Goal: Task Accomplishment & Management: Use online tool/utility

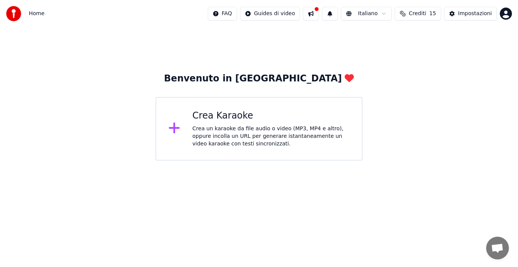
click at [230, 121] on div "Crea Karaoke" at bounding box center [270, 116] width 157 height 12
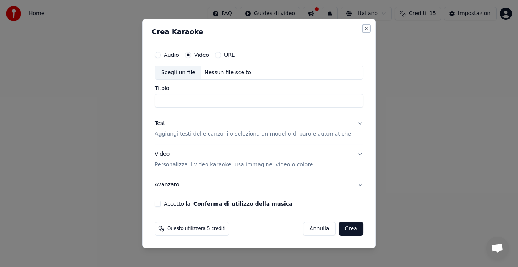
click at [363, 28] on button "Close" at bounding box center [366, 28] width 6 height 6
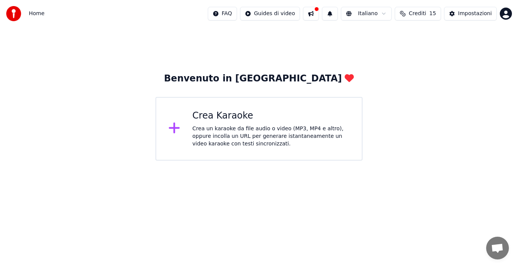
click at [234, 117] on div "Crea Karaoke" at bounding box center [270, 116] width 157 height 12
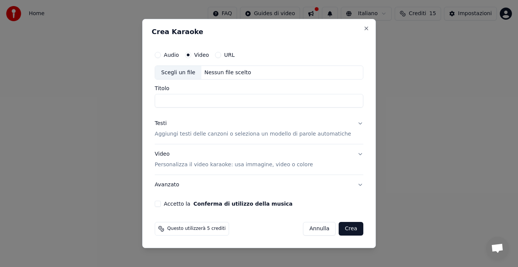
click at [186, 74] on div "Scegli un file" at bounding box center [178, 73] width 46 height 14
type input "**********"
click at [167, 122] on div "Testi" at bounding box center [161, 124] width 12 height 8
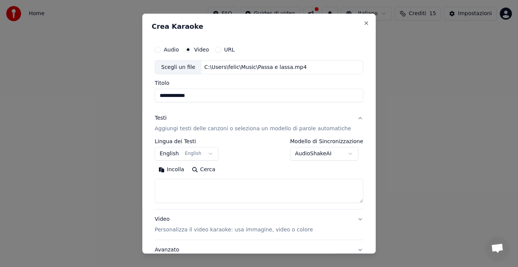
click at [181, 170] on button "Incolla" at bounding box center [171, 170] width 33 height 12
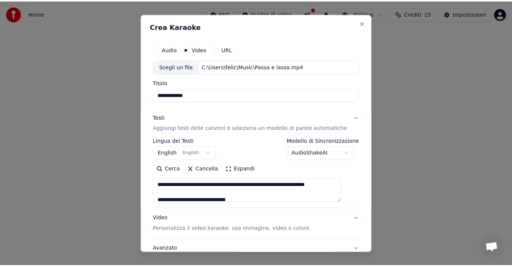
scroll to position [60, 0]
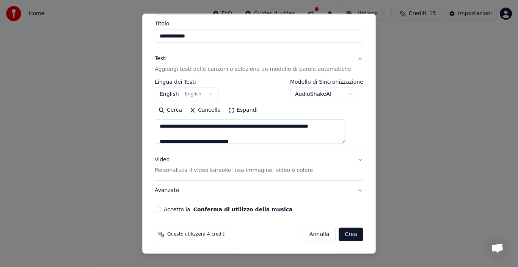
type textarea "**********"
click at [340, 235] on button "Crea" at bounding box center [351, 235] width 24 height 14
select select "**"
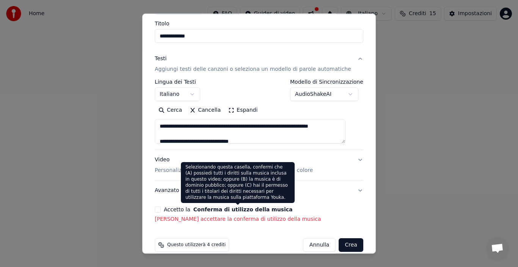
click at [220, 212] on button "Conferma di utilizzo della musica" at bounding box center [242, 209] width 99 height 5
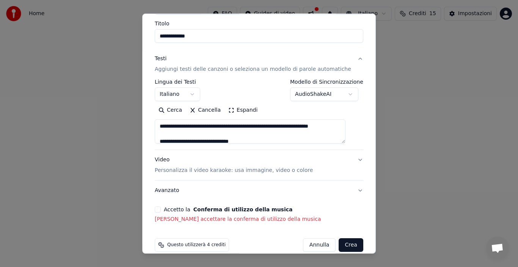
click at [214, 223] on p "[PERSON_NAME] accettare la conferma di utilizzo della musica" at bounding box center [259, 220] width 209 height 8
click at [217, 222] on p "[PERSON_NAME] accettare la conferma di utilizzo della musica" at bounding box center [259, 220] width 209 height 8
click at [182, 210] on label "Accetto la Conferma di utilizzo della musica" at bounding box center [228, 209] width 129 height 5
click at [161, 210] on button "Accetto la Conferma di utilizzo della musica" at bounding box center [158, 210] width 6 height 6
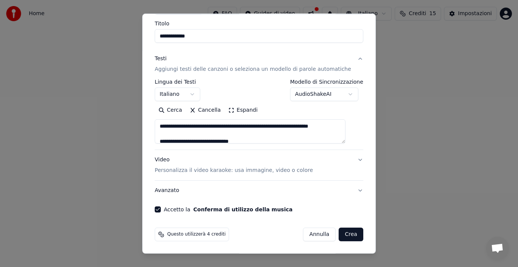
click at [341, 235] on button "Crea" at bounding box center [351, 235] width 24 height 14
type textarea "**********"
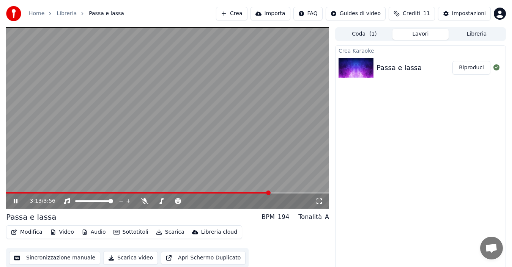
click at [16, 200] on icon at bounding box center [20, 201] width 17 height 6
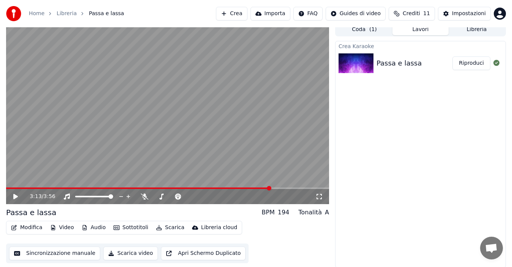
scroll to position [5, 0]
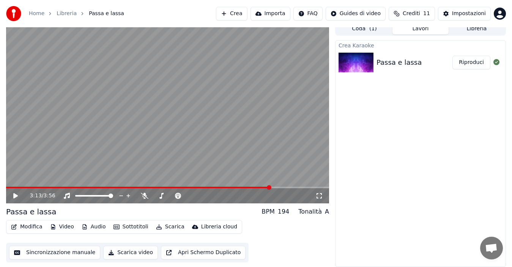
click at [125, 253] on button "Scarica video" at bounding box center [130, 253] width 55 height 14
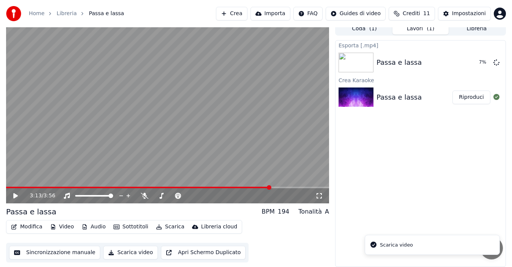
click at [373, 244] on icon "Notifications alt+T" at bounding box center [373, 245] width 6 height 6
click at [473, 62] on button "Mostra" at bounding box center [474, 63] width 31 height 14
click at [31, 229] on button "Modifica" at bounding box center [27, 227] width 38 height 11
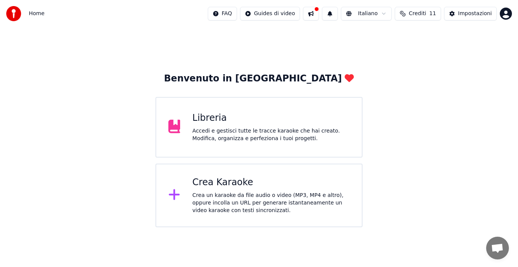
click at [204, 121] on div "Libreria" at bounding box center [270, 118] width 157 height 12
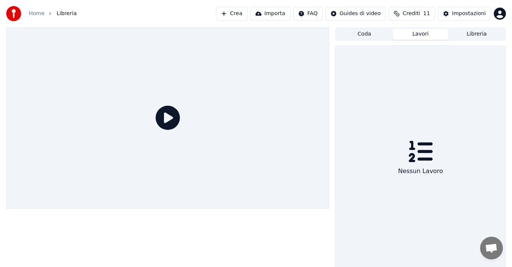
click at [421, 33] on button "Lavori" at bounding box center [420, 34] width 56 height 11
click at [368, 34] on button "Coda" at bounding box center [364, 34] width 56 height 11
click at [475, 36] on button "Libreria" at bounding box center [476, 34] width 56 height 11
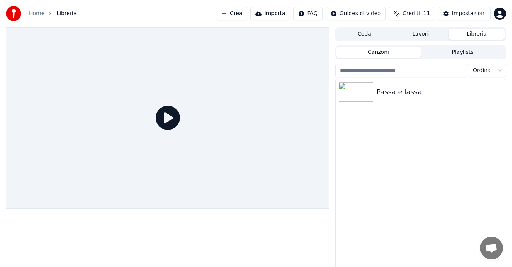
click at [166, 118] on icon at bounding box center [168, 118] width 24 height 24
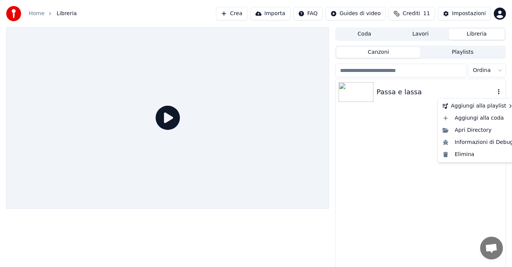
click at [498, 94] on icon "button" at bounding box center [499, 91] width 2 height 5
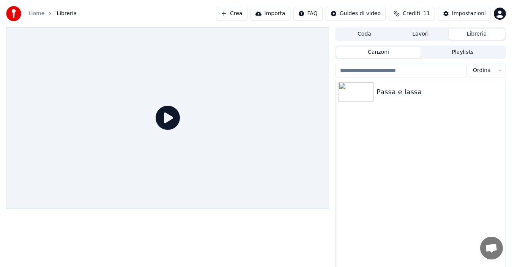
click at [362, 171] on div "Passa e lassa" at bounding box center [420, 179] width 170 height 200
click at [166, 118] on icon at bounding box center [168, 118] width 24 height 24
click at [368, 94] on img at bounding box center [355, 92] width 35 height 20
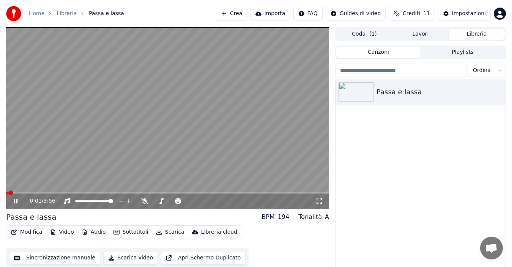
click at [13, 201] on icon at bounding box center [20, 201] width 17 height 6
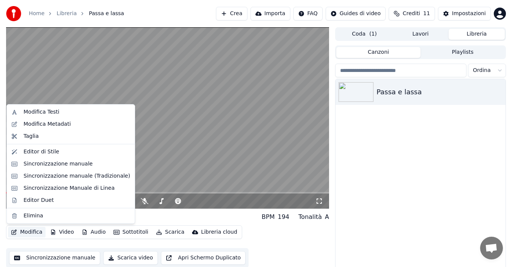
click at [32, 230] on button "Modifica" at bounding box center [27, 232] width 38 height 11
click at [43, 113] on div "Modifica Testi" at bounding box center [42, 113] width 36 height 8
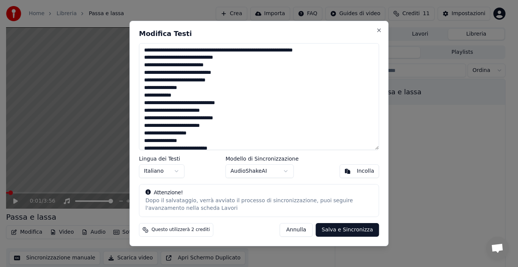
drag, startPoint x: 143, startPoint y: 50, endPoint x: 190, endPoint y: 52, distance: 47.4
click at [190, 52] on textarea at bounding box center [259, 96] width 240 height 107
drag, startPoint x: 176, startPoint y: 49, endPoint x: 283, endPoint y: 51, distance: 107.8
click at [283, 51] on textarea at bounding box center [259, 96] width 240 height 107
click at [350, 229] on button "Salva e Sincronizza" at bounding box center [347, 230] width 63 height 14
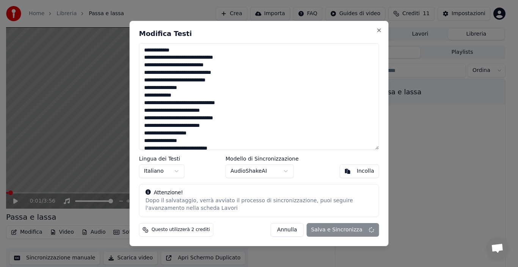
type textarea "**********"
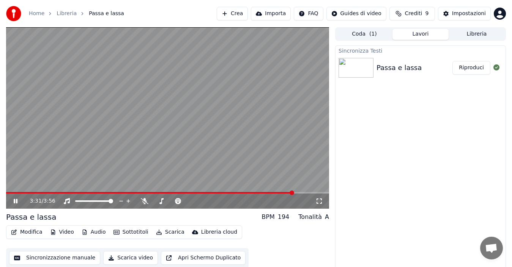
click at [17, 203] on icon at bounding box center [16, 201] width 4 height 5
click at [171, 232] on button "Scarica" at bounding box center [170, 232] width 35 height 11
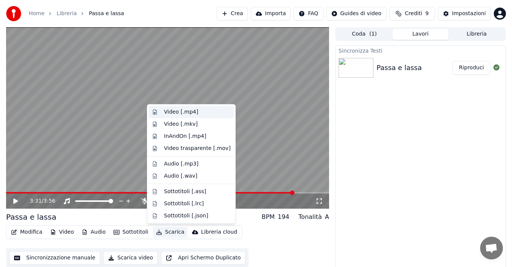
click at [170, 112] on div "Video [.mp4]" at bounding box center [181, 113] width 34 height 8
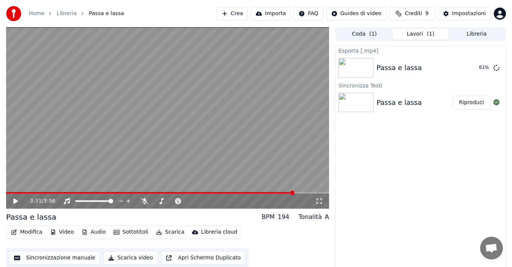
click at [176, 257] on button "Apri Schermo Duplicato" at bounding box center [203, 259] width 85 height 14
click at [25, 194] on div "3:40 / 3:56" at bounding box center [167, 201] width 323 height 15
click at [14, 202] on icon at bounding box center [16, 201] width 4 height 5
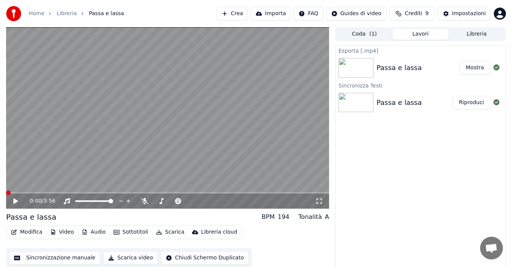
click at [6, 195] on span at bounding box center [8, 193] width 5 height 5
click at [14, 201] on icon at bounding box center [15, 201] width 5 height 5
click at [44, 192] on span at bounding box center [167, 193] width 323 height 2
click at [15, 201] on icon at bounding box center [16, 201] width 4 height 5
click at [119, 257] on button "Scarica video" at bounding box center [130, 259] width 55 height 14
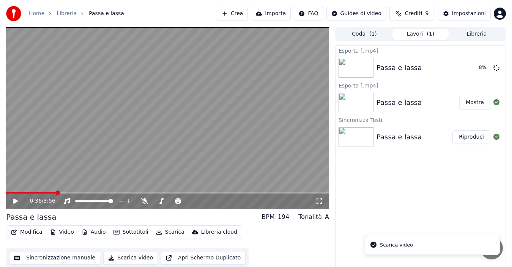
click at [373, 245] on icon "Notifications alt+T" at bounding box center [373, 245] width 6 height 6
click at [386, 244] on div "Scarica video" at bounding box center [396, 246] width 33 height 8
click at [496, 68] on icon at bounding box center [496, 67] width 6 height 6
click at [474, 103] on button "Mostra" at bounding box center [474, 103] width 31 height 14
click at [27, 233] on button "Modifica" at bounding box center [27, 232] width 38 height 11
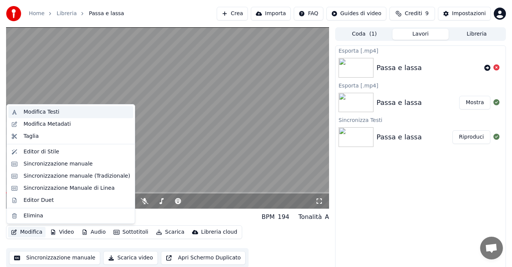
click at [33, 111] on div "Modifica Testi" at bounding box center [42, 113] width 36 height 8
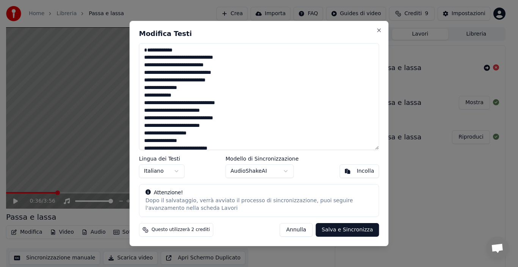
drag, startPoint x: 177, startPoint y: 52, endPoint x: 136, endPoint y: 49, distance: 41.0
click at [136, 49] on div "**********" at bounding box center [259, 134] width 259 height 226
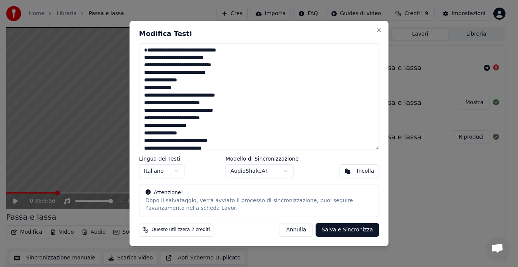
click at [346, 228] on button "Salva e Sincronizza" at bounding box center [347, 230] width 63 height 14
type textarea "**********"
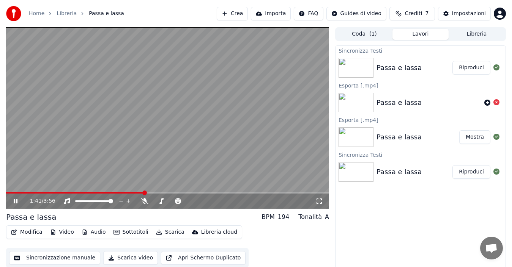
click at [17, 202] on icon at bounding box center [16, 201] width 4 height 5
click at [471, 67] on button "Riproduci" at bounding box center [471, 68] width 38 height 14
click at [15, 203] on icon at bounding box center [16, 201] width 4 height 5
click at [165, 231] on button "Scarica" at bounding box center [170, 232] width 35 height 11
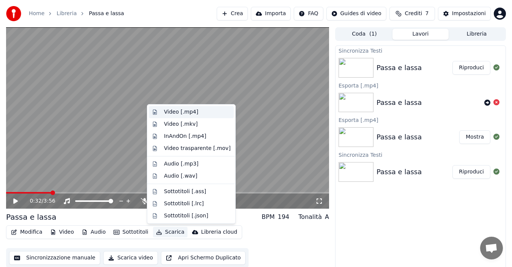
click at [167, 112] on div "Video [.mp4]" at bounding box center [181, 113] width 34 height 8
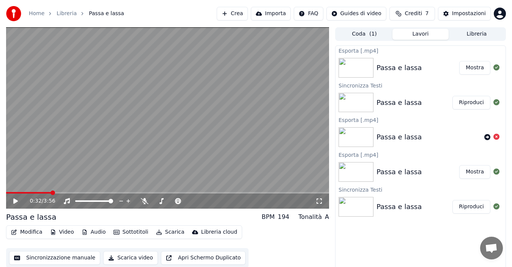
click at [475, 67] on button "Mostra" at bounding box center [474, 68] width 31 height 14
click at [497, 137] on icon at bounding box center [496, 137] width 6 height 6
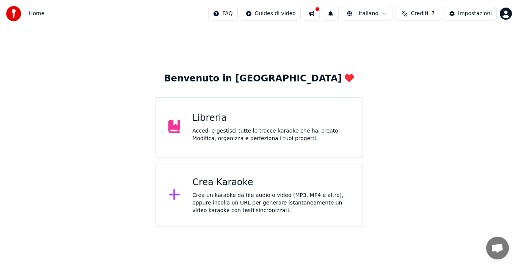
click at [206, 187] on div "Crea Karaoke" at bounding box center [270, 183] width 157 height 12
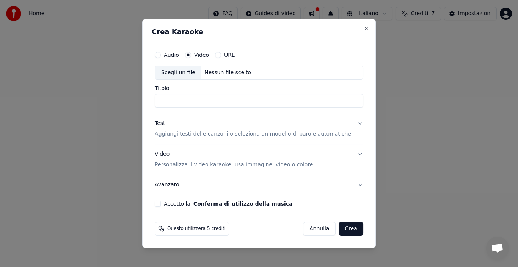
click at [187, 72] on div "Scegli un file" at bounding box center [178, 73] width 46 height 14
type input "**********"
click at [166, 124] on div "Testi" at bounding box center [161, 124] width 12 height 8
click at [222, 135] on p "Aggiungi testi delle canzoni o seleziona un modello di parole automatiche" at bounding box center [253, 135] width 197 height 8
click at [167, 124] on div "Testi" at bounding box center [161, 124] width 12 height 8
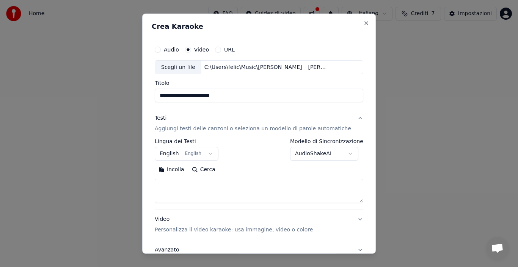
drag, startPoint x: 182, startPoint y: 112, endPoint x: 178, endPoint y: 225, distance: 113.5
click at [164, 120] on div "Testi" at bounding box center [161, 119] width 12 height 8
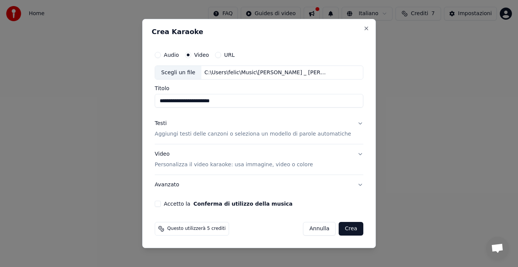
click at [184, 122] on div "Testi Aggiungi testi delle canzoni o seleziona un modello di parole automatiche" at bounding box center [253, 129] width 197 height 18
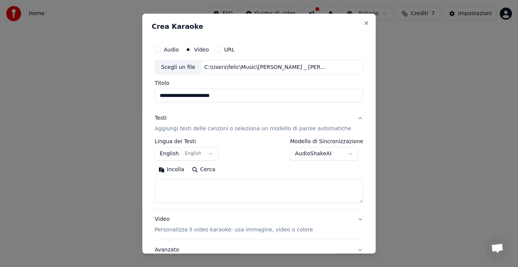
click at [179, 169] on button "Incolla" at bounding box center [171, 170] width 33 height 12
type textarea "**********"
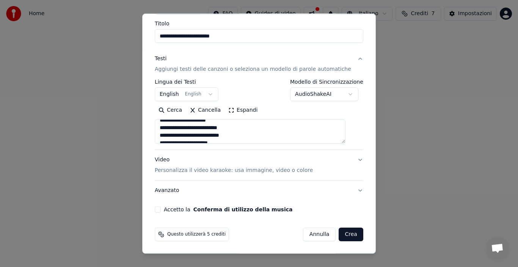
scroll to position [190, 0]
click at [212, 95] on button "English English" at bounding box center [187, 95] width 64 height 14
click at [177, 94] on body "**********" at bounding box center [259, 114] width 518 height 228
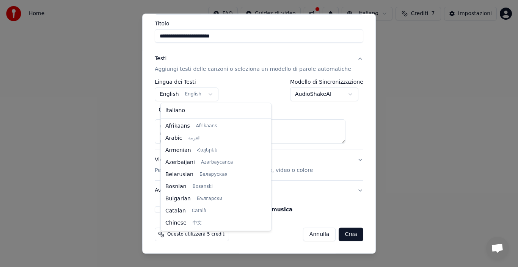
scroll to position [61, 0]
select select "**"
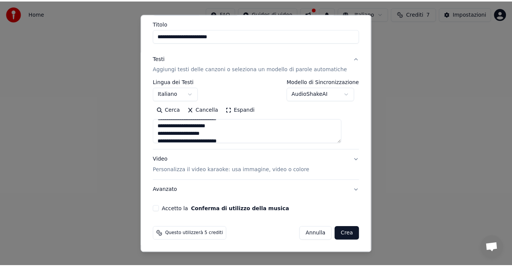
scroll to position [225, 0]
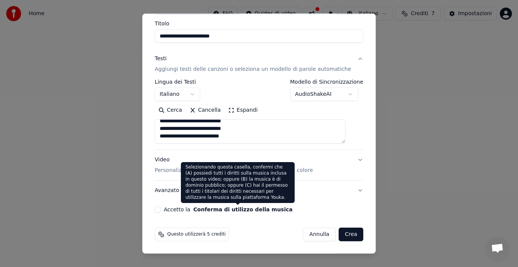
click at [219, 210] on button "Conferma di utilizzo della musica" at bounding box center [242, 209] width 99 height 5
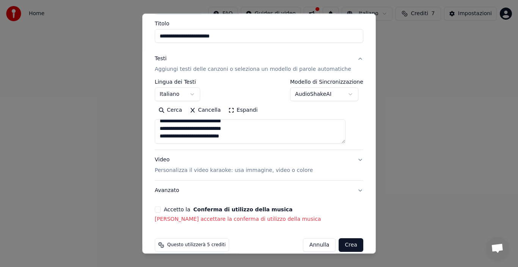
click at [175, 211] on label "Accetto la Conferma di utilizzo della musica" at bounding box center [228, 209] width 129 height 5
click at [161, 211] on button "Accetto la Conferma di utilizzo della musica" at bounding box center [158, 210] width 6 height 6
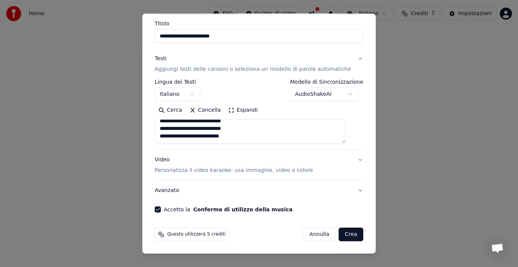
click at [342, 234] on button "Crea" at bounding box center [351, 235] width 24 height 14
type textarea "**********"
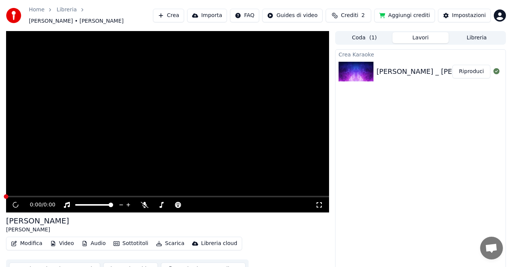
scroll to position [8, 0]
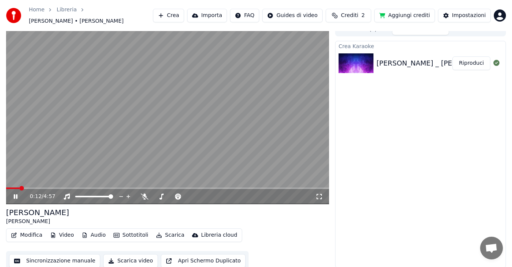
click at [19, 186] on span at bounding box center [21, 188] width 5 height 5
click at [7, 186] on span at bounding box center [8, 188] width 5 height 5
click at [13, 194] on icon at bounding box center [20, 197] width 17 height 6
click at [116, 258] on button "Scarica video" at bounding box center [130, 262] width 55 height 14
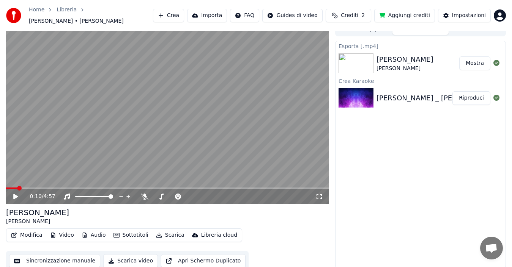
click at [477, 59] on button "Mostra" at bounding box center [474, 64] width 31 height 14
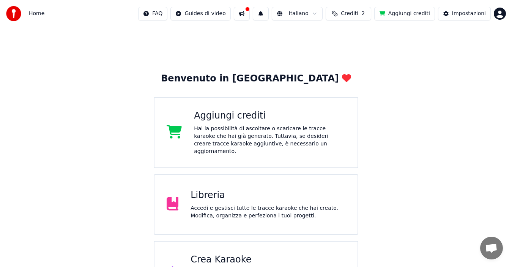
click at [227, 205] on div "Accedi e gestisci tutte le tracce karaoke che hai creato. Modifica, organizza e…" at bounding box center [267, 212] width 155 height 15
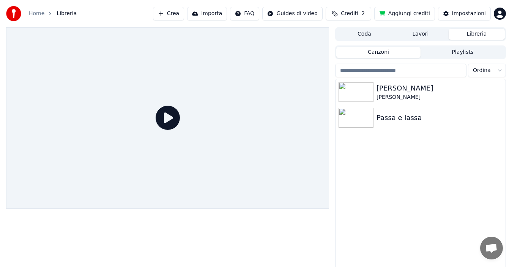
click at [166, 118] on icon at bounding box center [168, 118] width 24 height 24
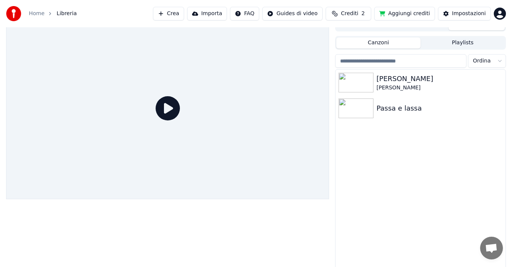
scroll to position [12, 0]
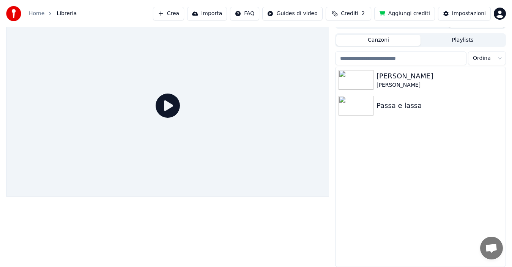
click at [168, 106] on icon at bounding box center [168, 106] width 24 height 24
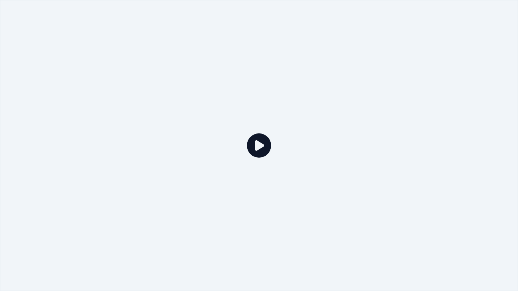
click at [390, 189] on div at bounding box center [259, 145] width 518 height 291
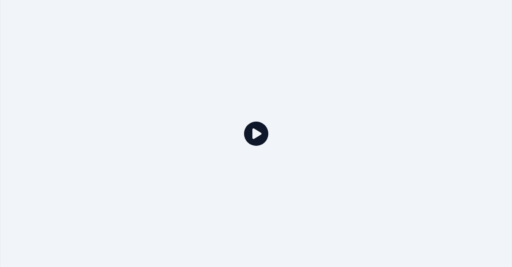
scroll to position [12, 0]
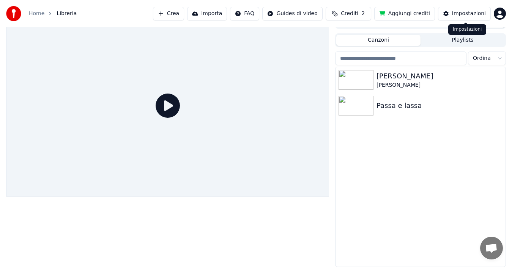
click at [469, 14] on div "Impostazioni" at bounding box center [469, 14] width 34 height 8
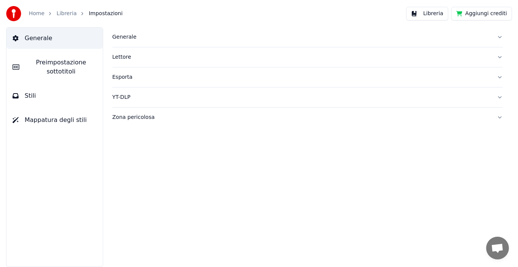
click at [440, 14] on button "Libreria" at bounding box center [427, 14] width 42 height 14
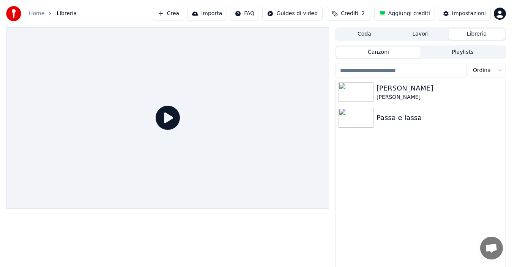
click at [403, 16] on button "Aggiungi crediti" at bounding box center [404, 14] width 61 height 14
click at [404, 14] on button "Aggiungi crediti" at bounding box center [404, 14] width 61 height 14
click at [169, 118] on icon at bounding box center [168, 118] width 24 height 24
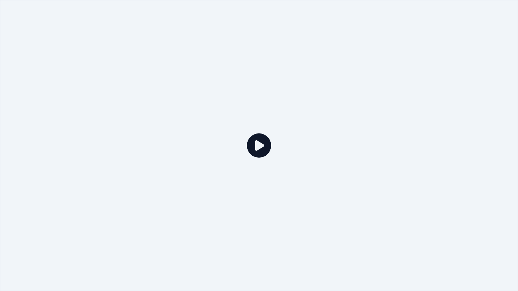
click at [357, 148] on div at bounding box center [259, 145] width 518 height 291
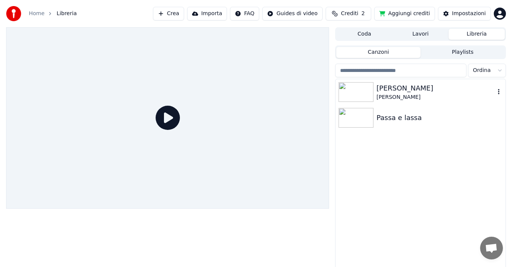
click at [397, 92] on div "Li Culura" at bounding box center [435, 88] width 118 height 11
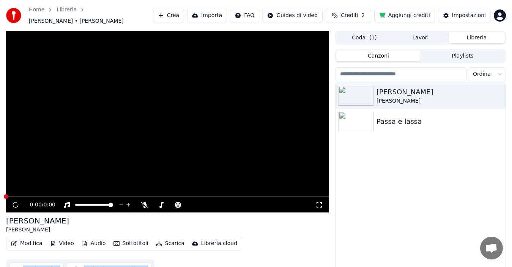
scroll to position [6, 0]
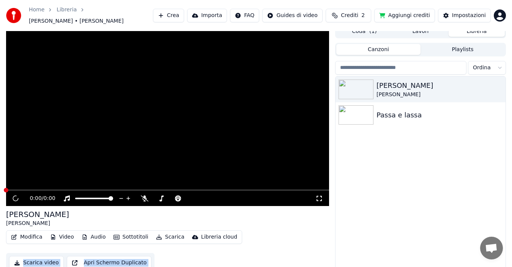
click at [30, 232] on button "Modifica" at bounding box center [27, 237] width 38 height 11
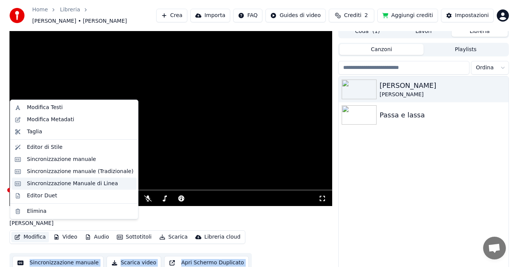
scroll to position [12, 0]
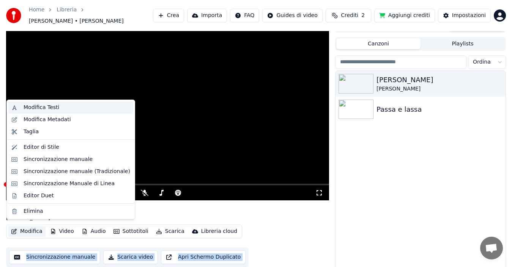
click at [41, 108] on div "Modifica Testi" at bounding box center [42, 108] width 36 height 8
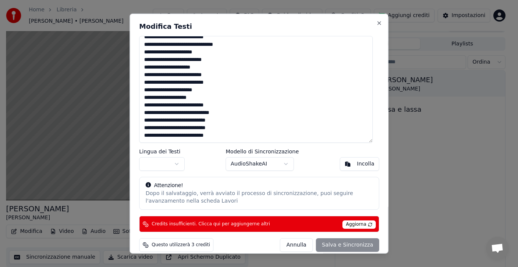
scroll to position [0, 0]
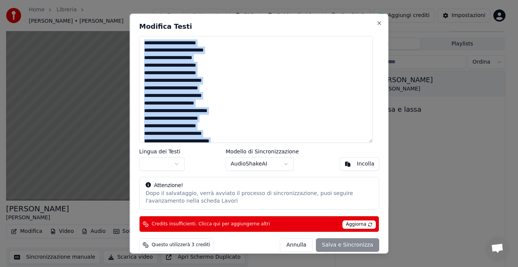
drag, startPoint x: 327, startPoint y: 22, endPoint x: 378, endPoint y: 63, distance: 65.4
click at [378, 63] on div "**********" at bounding box center [259, 133] width 259 height 241
click at [330, 99] on textarea "**********" at bounding box center [256, 89] width 234 height 107
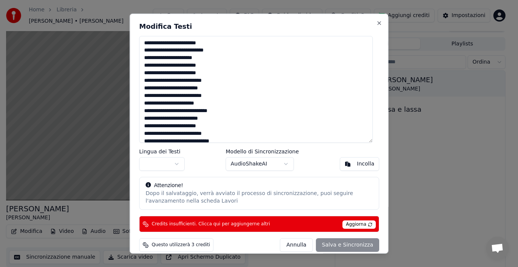
click at [359, 23] on h2 "Modifica Testi" at bounding box center [259, 26] width 240 height 7
click at [376, 21] on button "Close" at bounding box center [379, 23] width 6 height 6
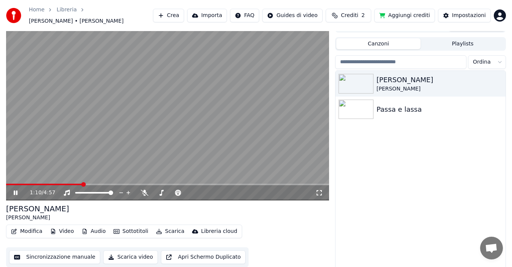
click at [16, 190] on icon at bounding box center [20, 193] width 17 height 6
click at [32, 228] on button "Modifica" at bounding box center [27, 231] width 38 height 11
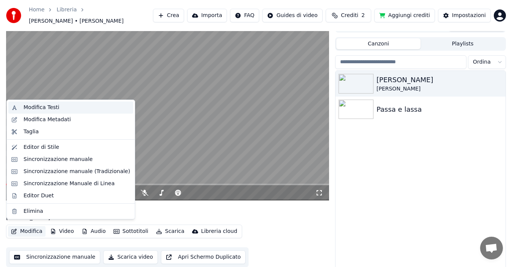
click at [55, 105] on div "Modifica Testi" at bounding box center [42, 108] width 36 height 8
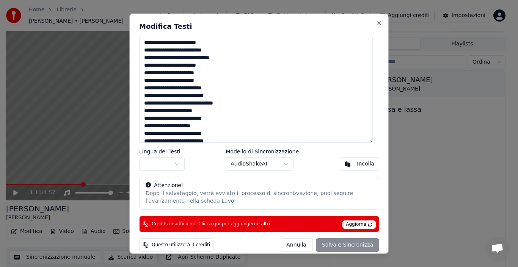
scroll to position [143, 0]
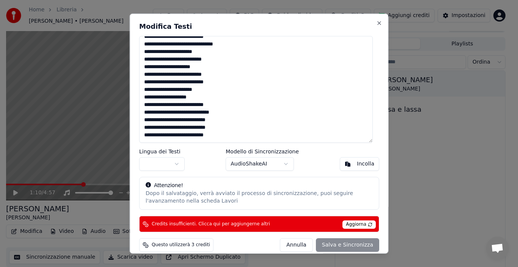
drag, startPoint x: 142, startPoint y: 44, endPoint x: 225, endPoint y: 178, distance: 157.2
click at [225, 178] on div "**********" at bounding box center [259, 133] width 259 height 241
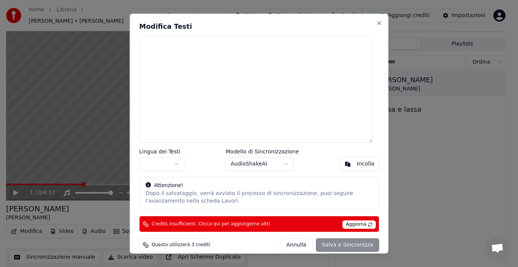
scroll to position [0, 0]
click at [357, 165] on div "Incolla" at bounding box center [365, 164] width 17 height 8
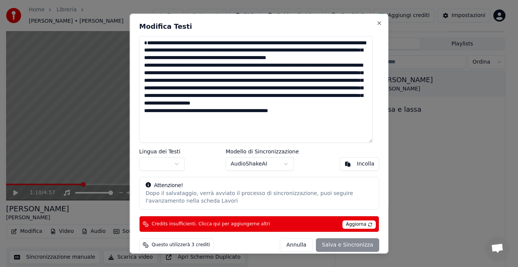
click at [357, 222] on span "Aggiorna" at bounding box center [359, 225] width 33 height 8
click at [358, 225] on span "Aggiorna" at bounding box center [359, 225] width 33 height 8
click at [341, 248] on div "Annulla Salva e Sincronizza" at bounding box center [329, 246] width 99 height 14
click at [341, 247] on div "Annulla Salva e Sincronizza" at bounding box center [329, 246] width 99 height 14
click at [335, 245] on div "Annulla Salva e Sincronizza" at bounding box center [329, 246] width 99 height 14
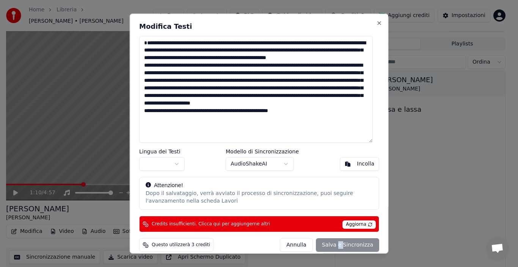
click at [335, 245] on div "Annulla Salva e Sincronizza" at bounding box center [329, 246] width 99 height 14
click at [376, 23] on button "Close" at bounding box center [379, 23] width 6 height 6
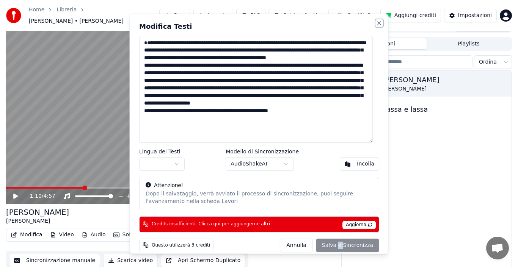
type textarea "**********"
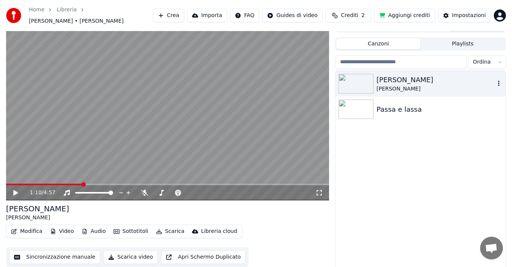
click at [403, 85] on div "Mario Incudine" at bounding box center [435, 89] width 118 height 8
click at [500, 81] on icon "button" at bounding box center [499, 83] width 8 height 6
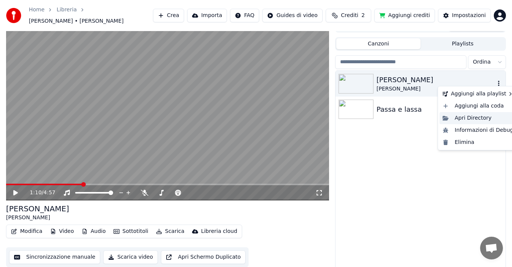
click at [457, 118] on div "Apri Directory" at bounding box center [477, 118] width 77 height 12
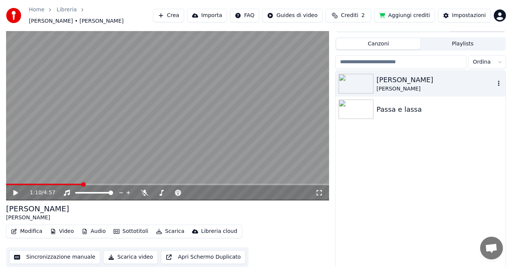
click at [28, 231] on button "Modifica" at bounding box center [27, 231] width 38 height 11
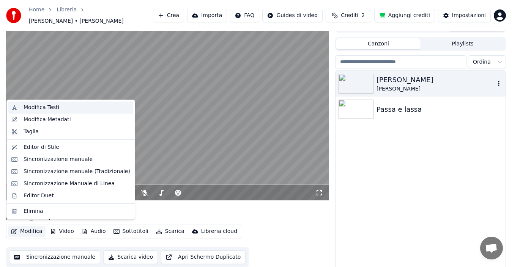
click at [36, 108] on div "Modifica Testi" at bounding box center [42, 108] width 36 height 8
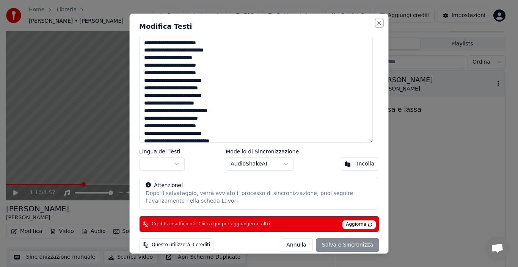
click at [376, 23] on button "Close" at bounding box center [379, 23] width 6 height 6
